Goal: Task Accomplishment & Management: Manage account settings

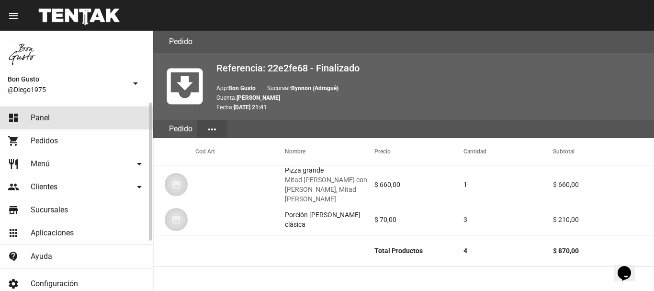
click at [75, 125] on link "dashboard Panel" at bounding box center [76, 117] width 153 height 23
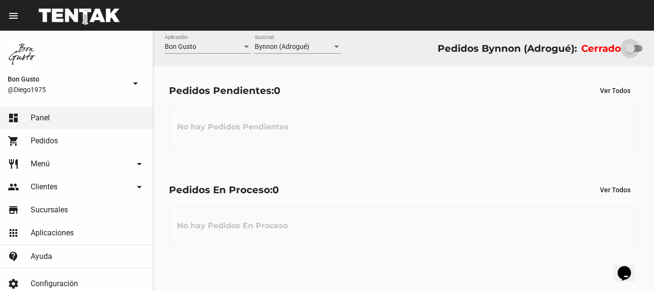
click at [627, 49] on div at bounding box center [630, 49] width 10 height 10
click at [629, 52] on input "checkbox" at bounding box center [629, 52] width 0 height 0
checkbox input "true"
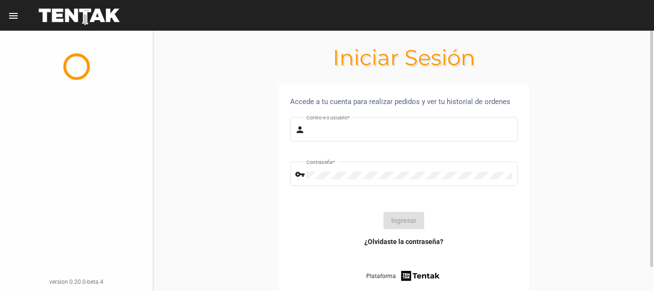
type input "diego1975"
click at [392, 217] on button "Ingresar" at bounding box center [403, 220] width 41 height 17
click at [392, 217] on div at bounding box center [404, 220] width 212 height 17
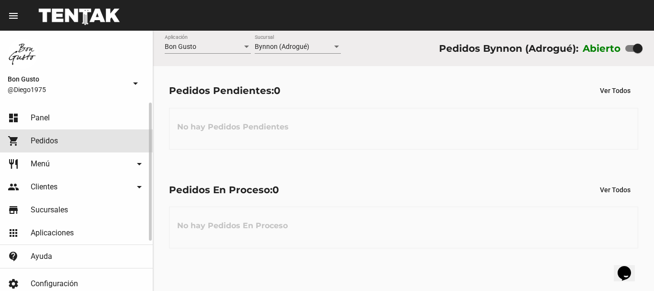
click at [52, 145] on span "Pedidos" at bounding box center [44, 141] width 27 height 10
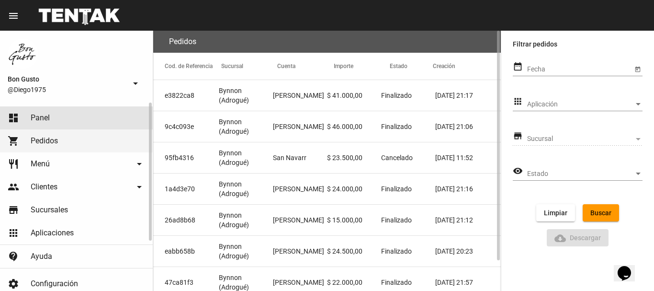
click at [51, 124] on link "dashboard Panel" at bounding box center [76, 117] width 153 height 23
